Goal: Navigation & Orientation: Find specific page/section

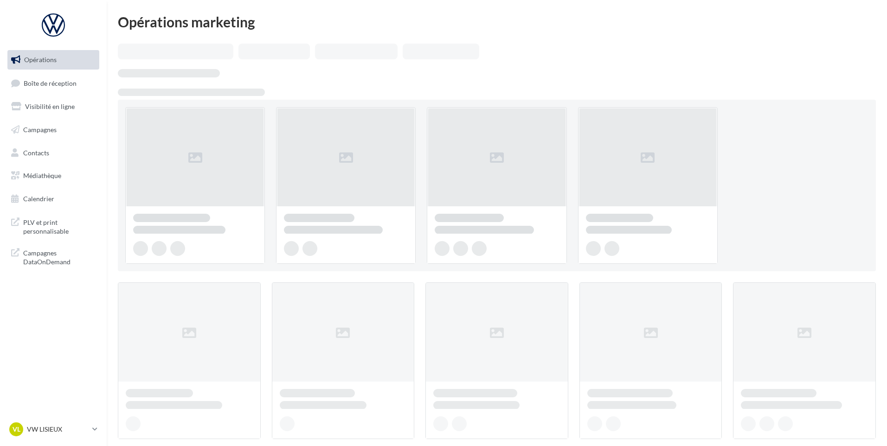
click at [59, 88] on link "Boîte de réception" at bounding box center [54, 83] width 96 height 20
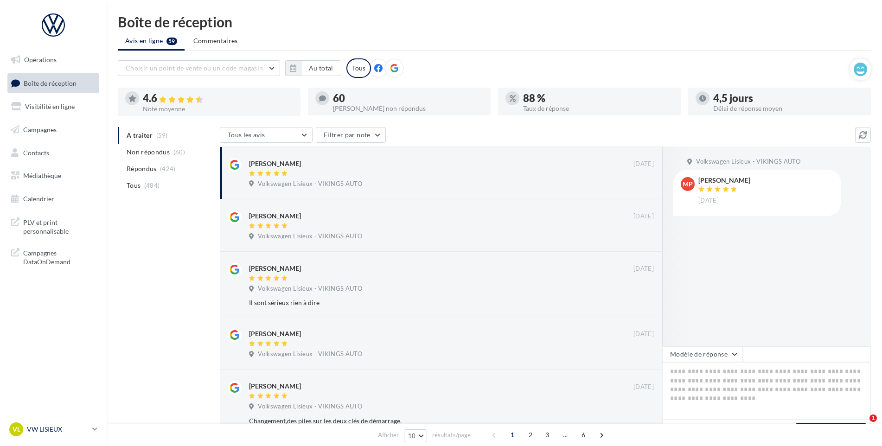
click at [62, 428] on p "VW LISIEUX" at bounding box center [58, 429] width 62 height 9
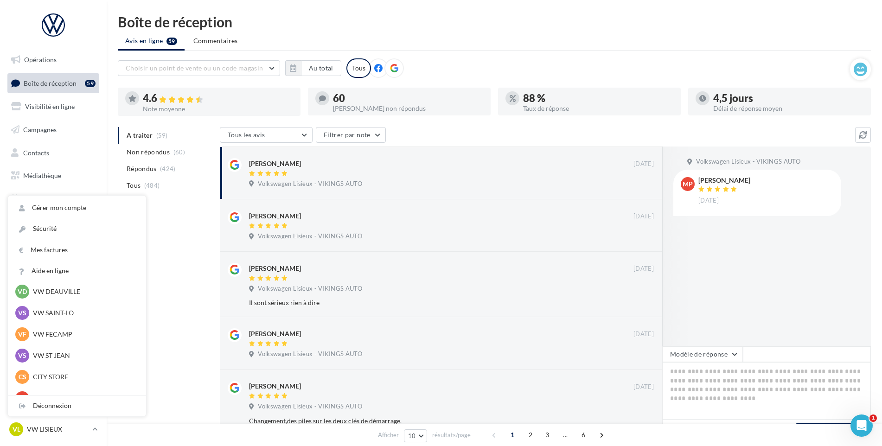
scroll to position [139, 0]
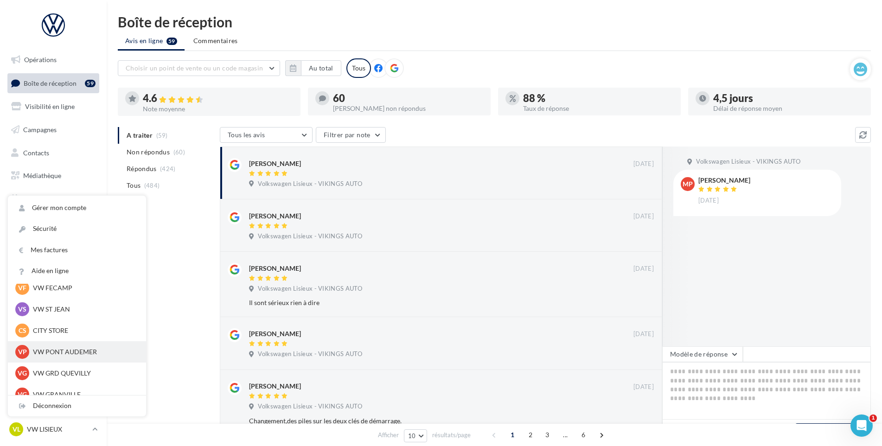
click at [51, 352] on p "VW PONT AUDEMER" at bounding box center [84, 352] width 102 height 9
